Goal: Check status: Check status

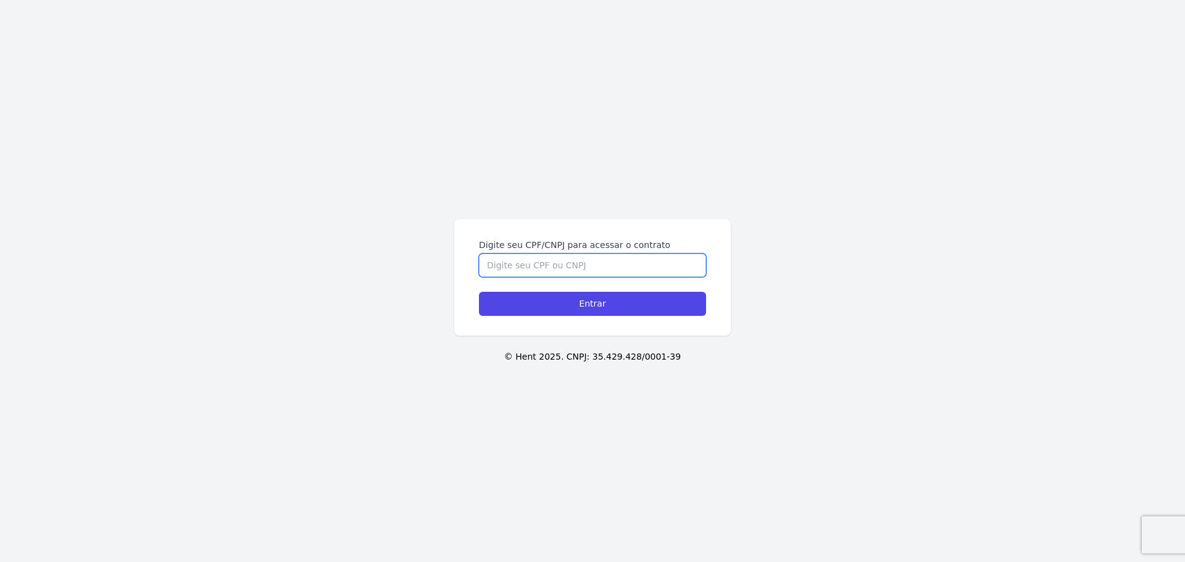
click at [527, 268] on input "Digite seu CPF/CNPJ para acessar o contrato" at bounding box center [592, 265] width 227 height 23
type input "70567391132"
click at [479, 292] on input "Entrar" at bounding box center [592, 304] width 227 height 24
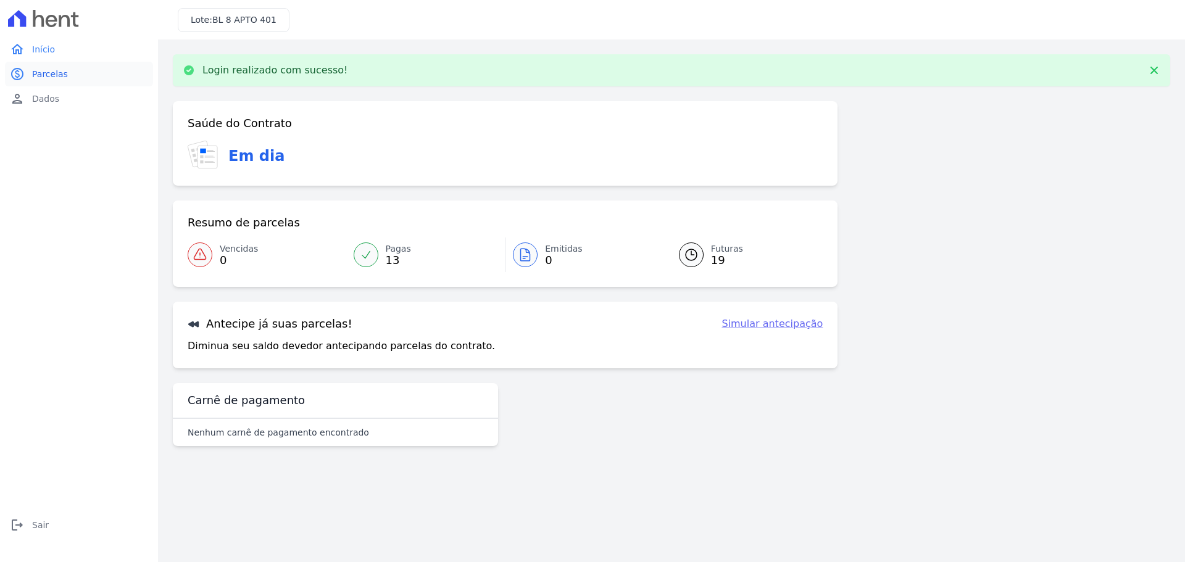
click at [48, 77] on span "Parcelas" at bounding box center [50, 74] width 36 height 12
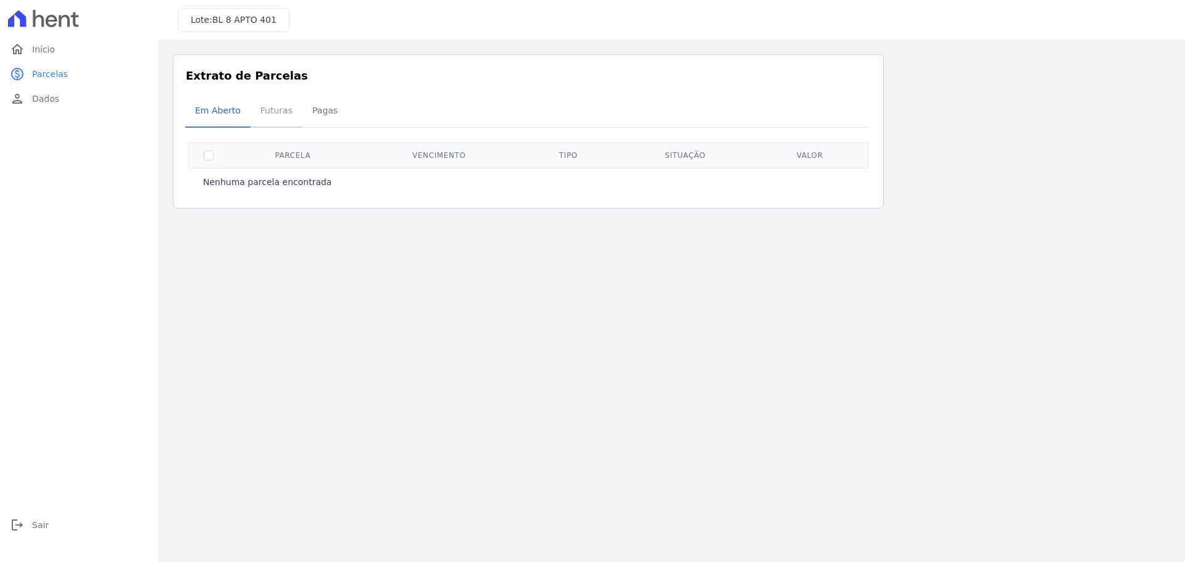
click at [265, 120] on span "Futuras" at bounding box center [276, 110] width 47 height 25
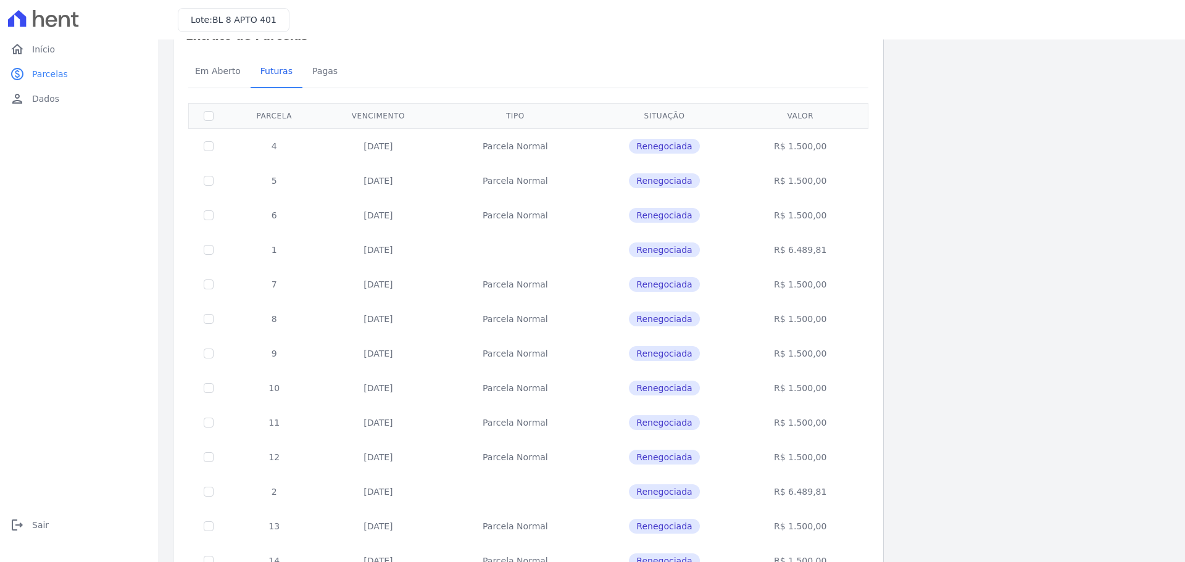
scroll to position [62, 0]
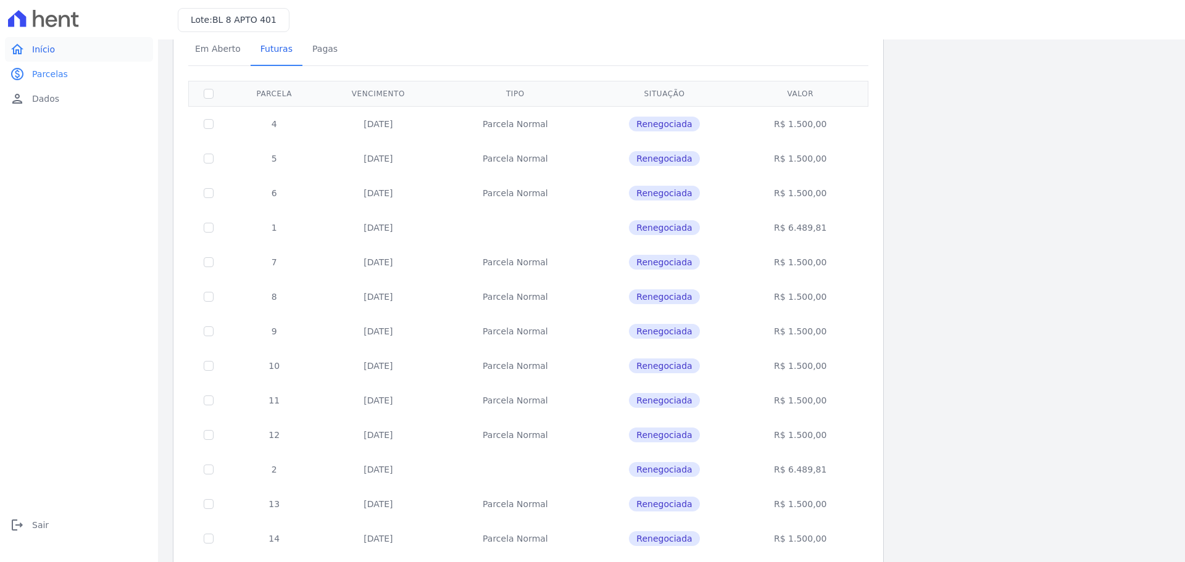
click at [57, 52] on link "home Início" at bounding box center [79, 49] width 148 height 25
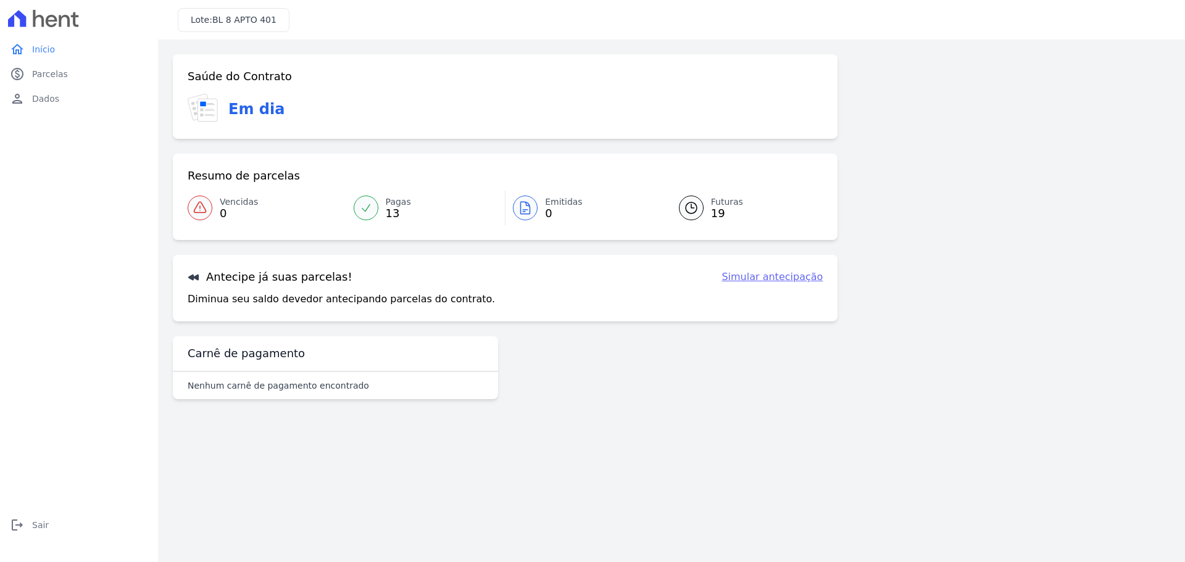
click at [390, 209] on span "13" at bounding box center [398, 214] width 25 height 10
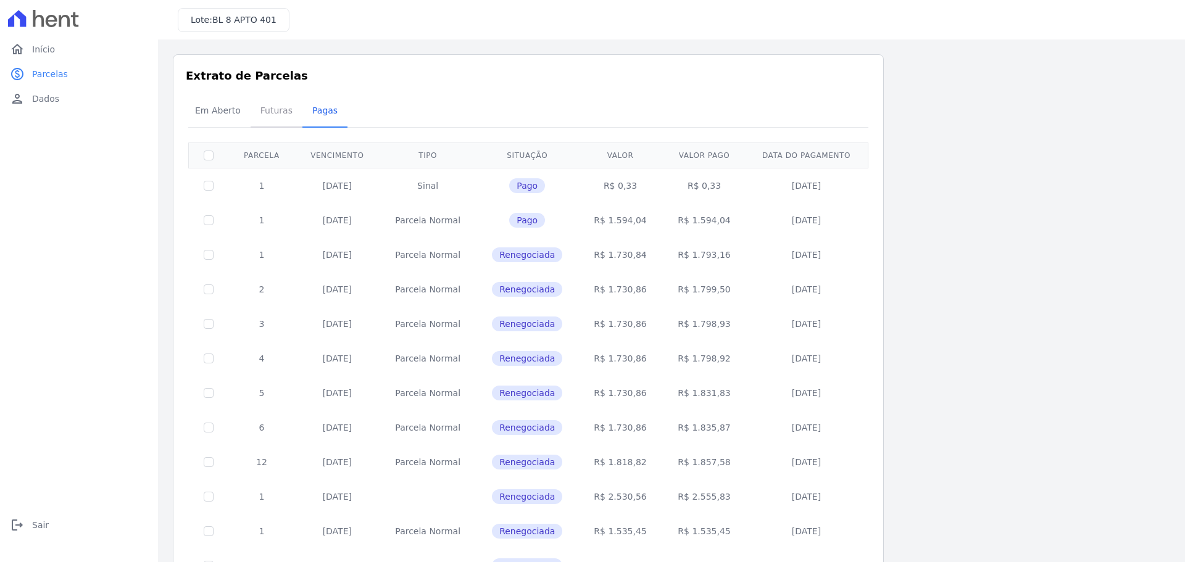
click at [278, 113] on span "Futuras" at bounding box center [276, 110] width 47 height 25
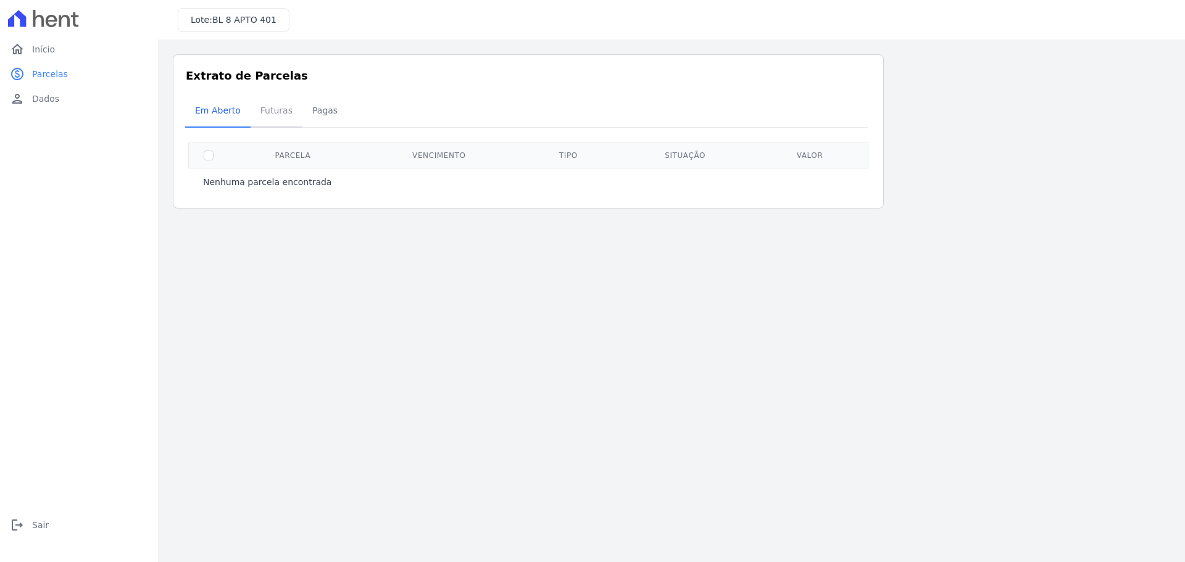
click at [253, 114] on span "Futuras" at bounding box center [276, 110] width 47 height 25
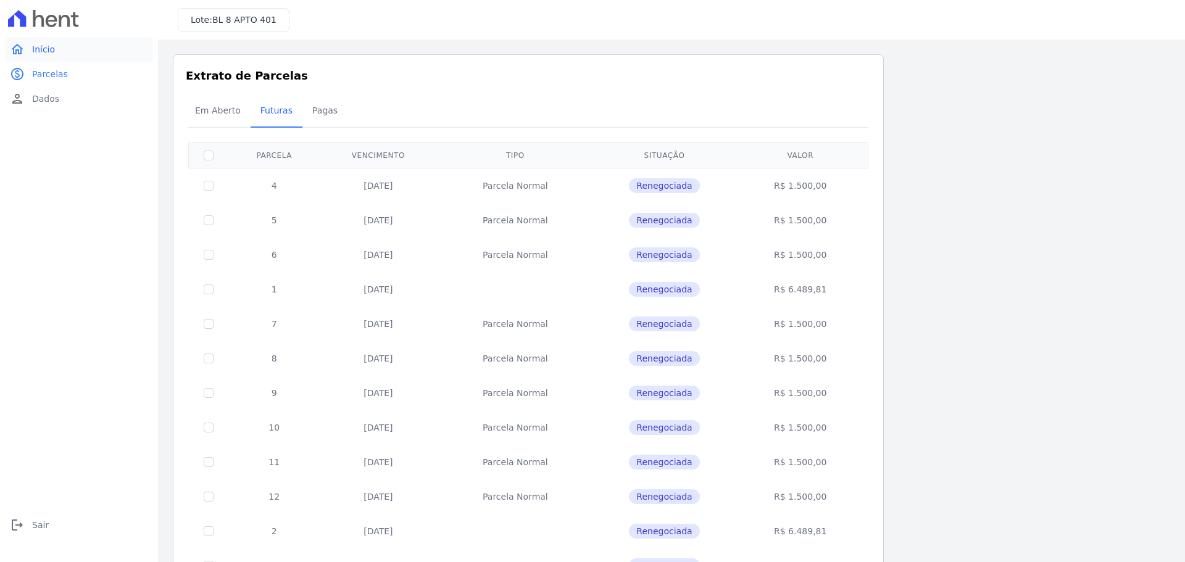
click at [47, 48] on span "Início" at bounding box center [43, 49] width 23 height 12
